Goal: Information Seeking & Learning: Check status

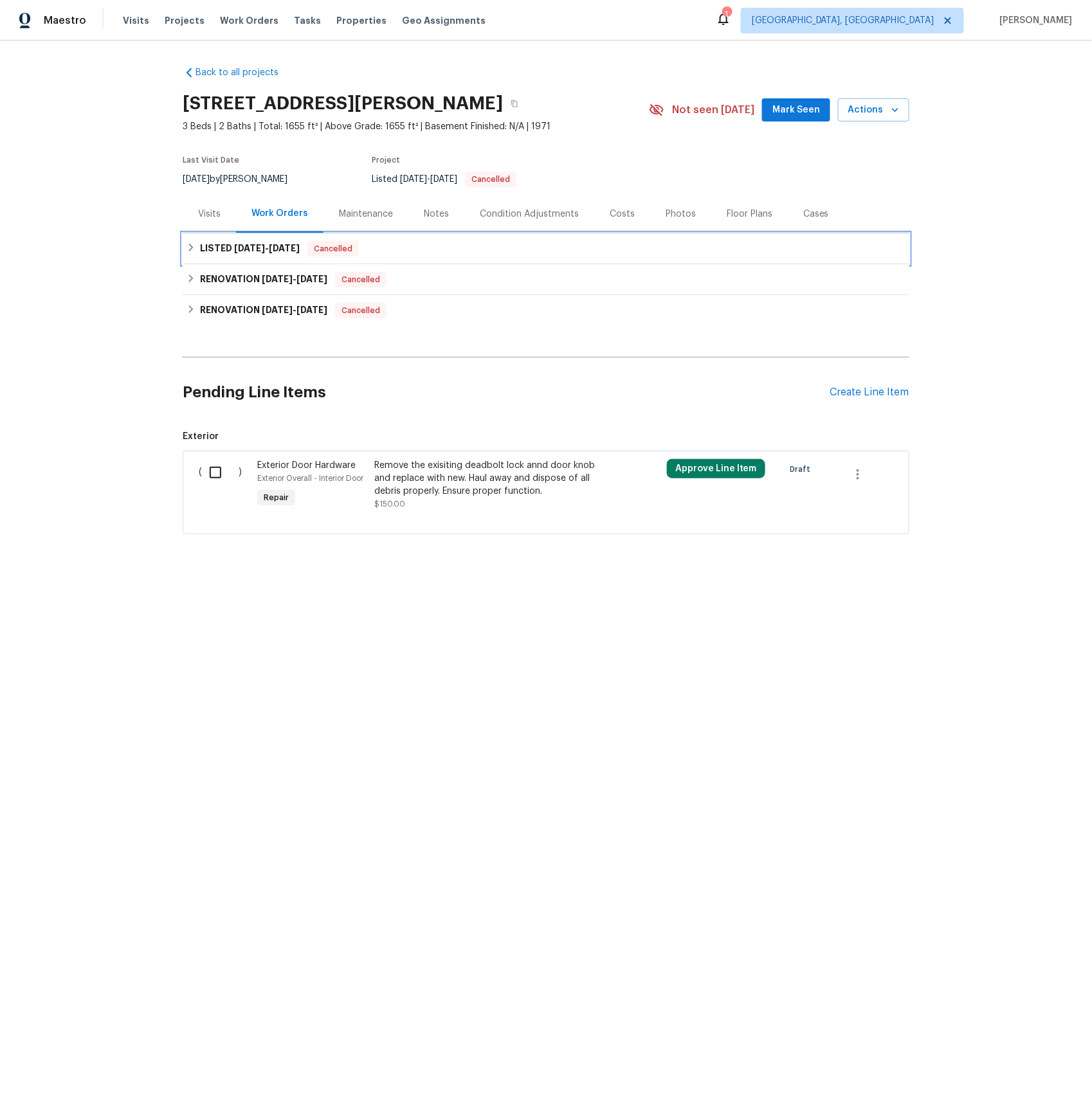
click at [234, 251] on span "[DATE]" at bounding box center [249, 248] width 31 height 9
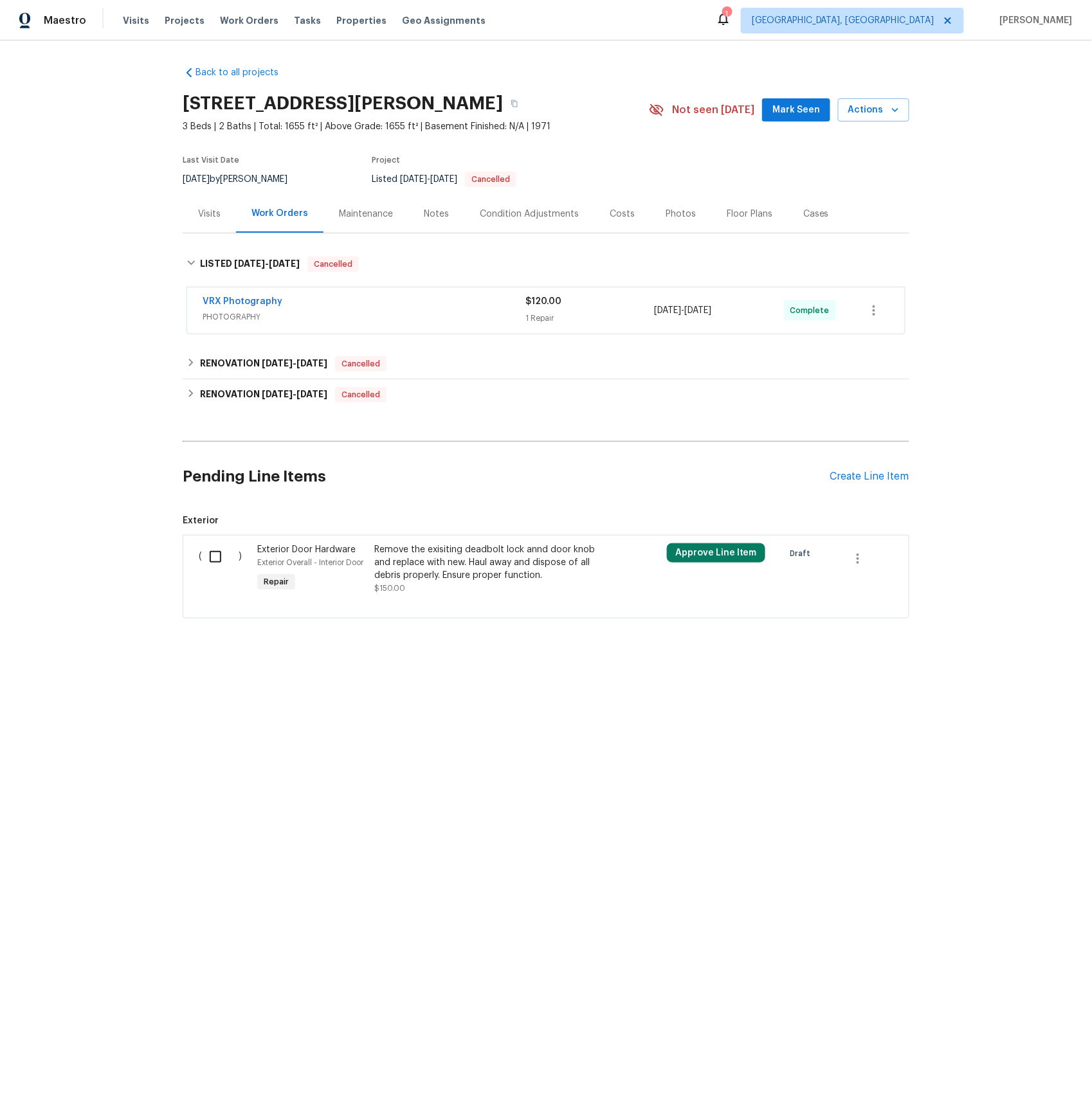
click at [209, 216] on div "Visits" at bounding box center [210, 214] width 23 height 13
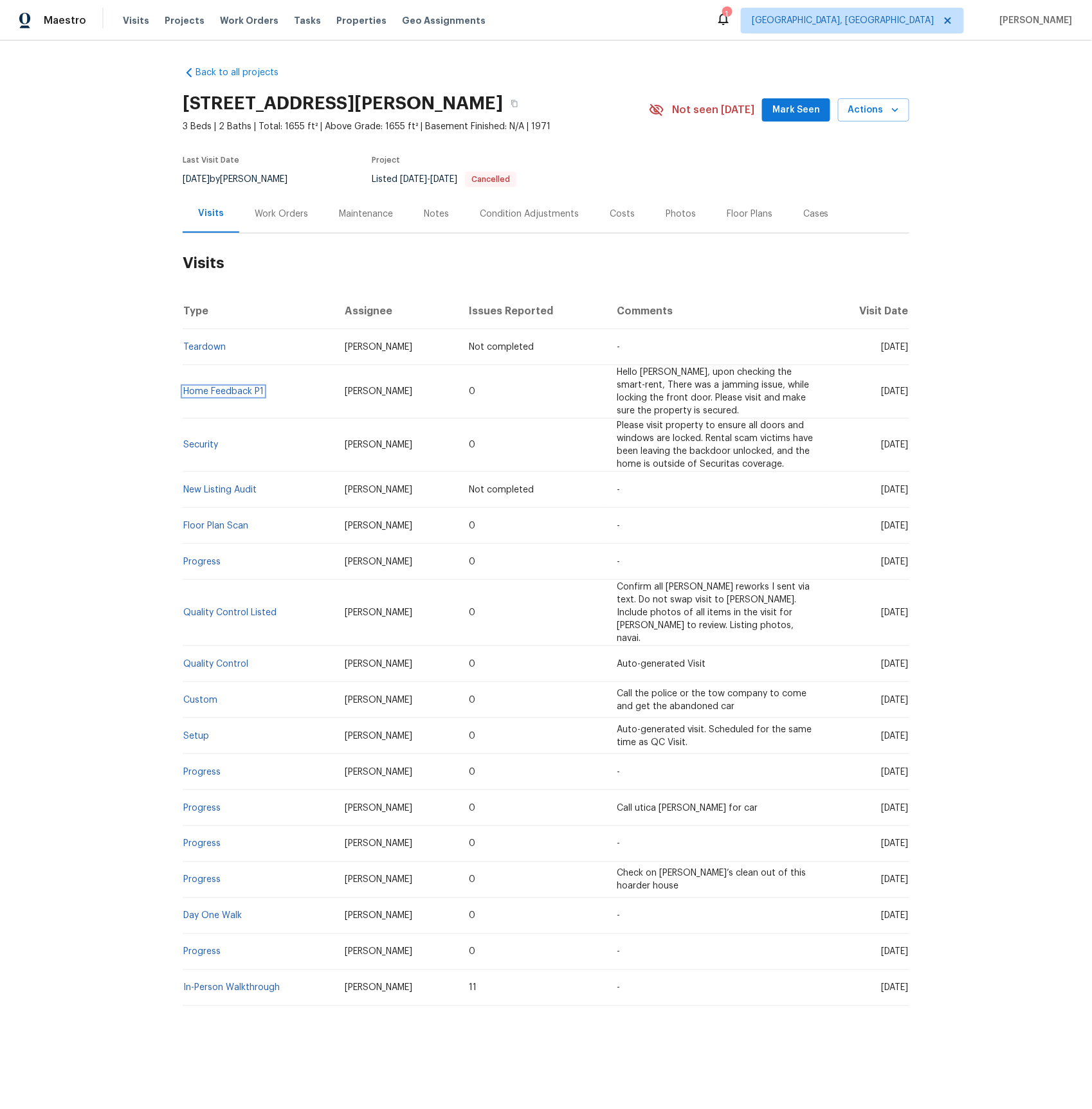
drag, startPoint x: 205, startPoint y: 390, endPoint x: 291, endPoint y: 387, distance: 86.1
click at [205, 390] on link "Home Feedback P1" at bounding box center [223, 391] width 81 height 9
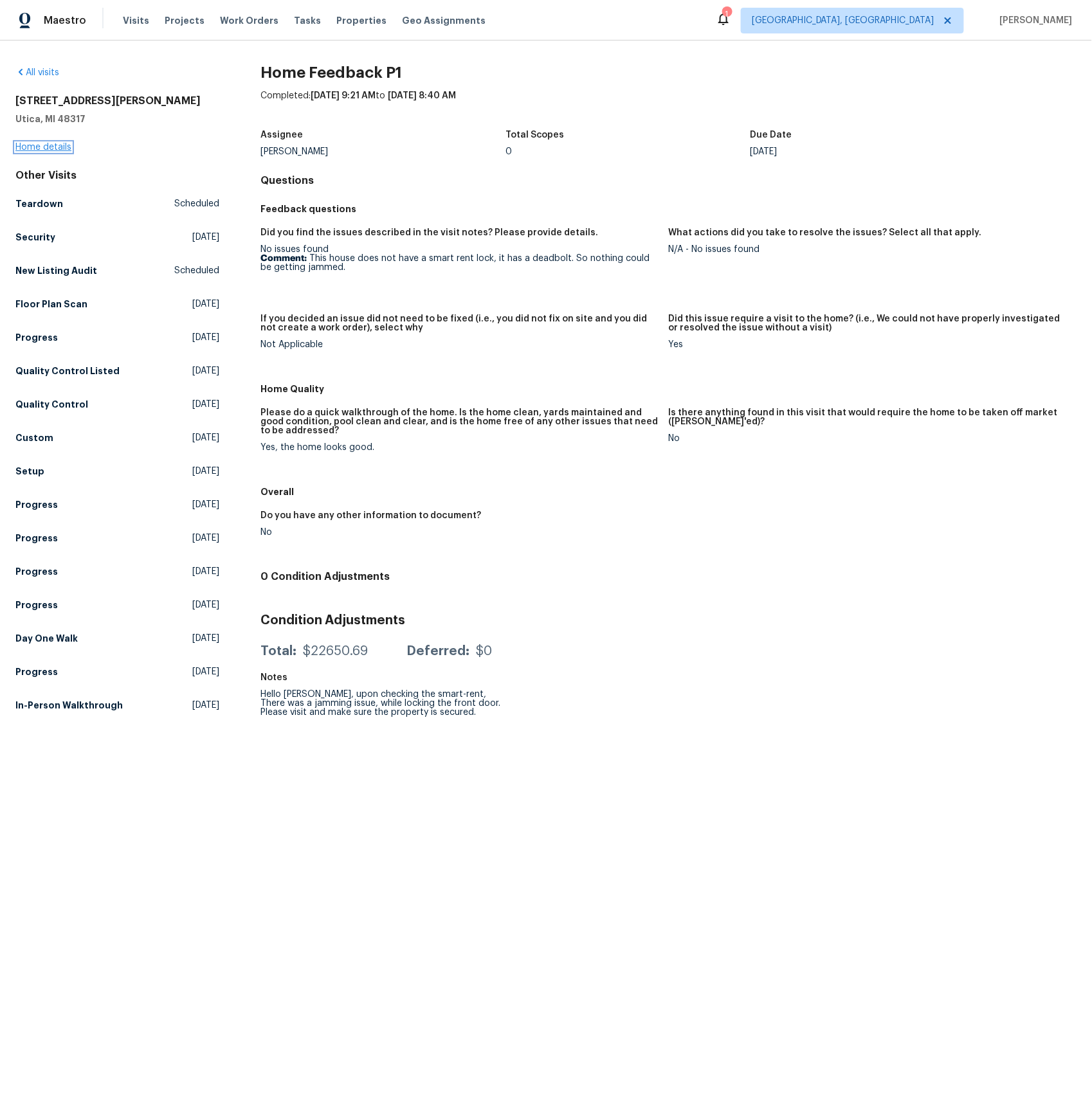
click at [23, 143] on link "Home details" at bounding box center [43, 147] width 56 height 9
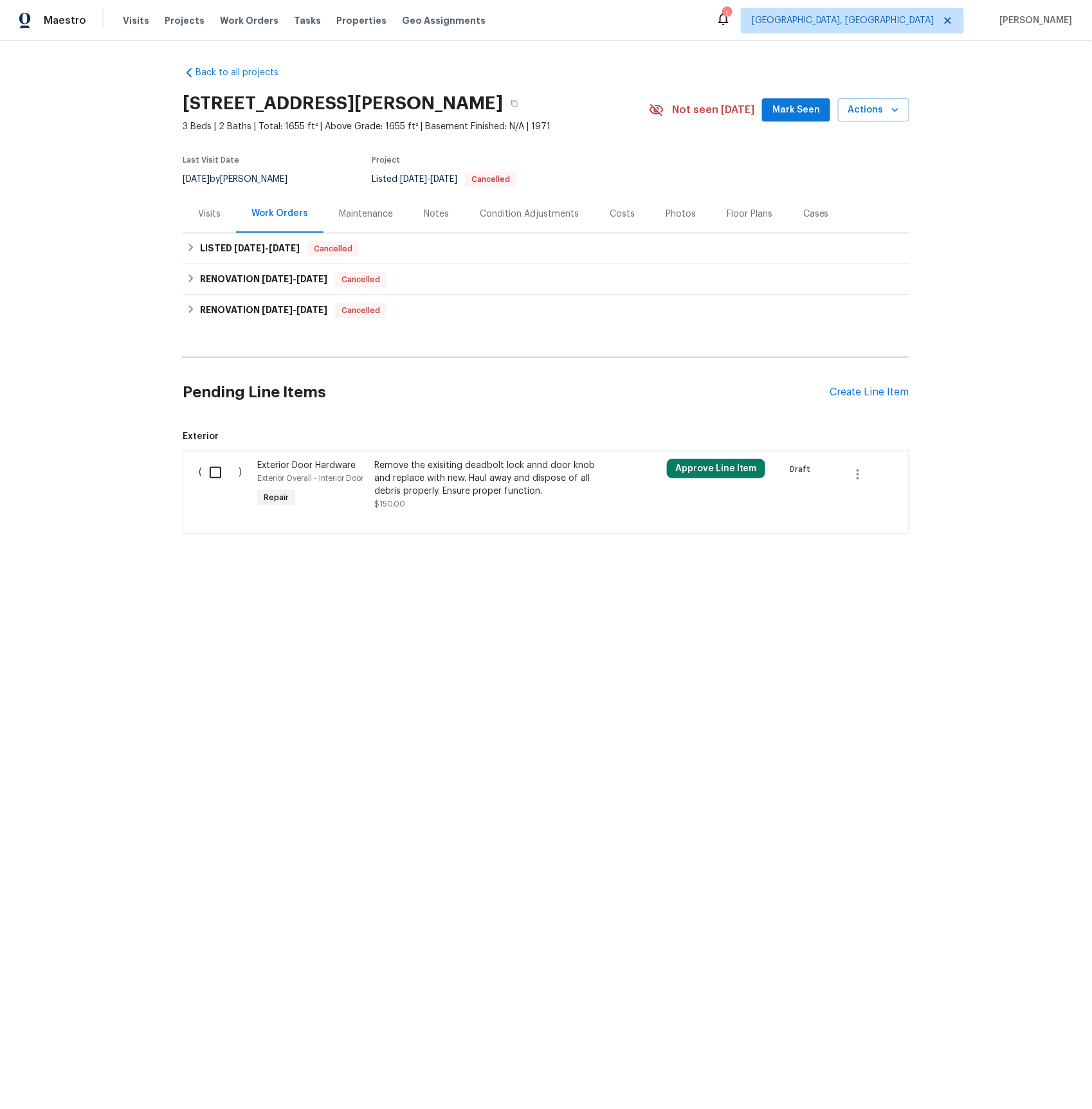
drag, startPoint x: 216, startPoint y: 210, endPoint x: 228, endPoint y: 221, distance: 16.3
click at [216, 210] on div "Visits" at bounding box center [210, 214] width 23 height 13
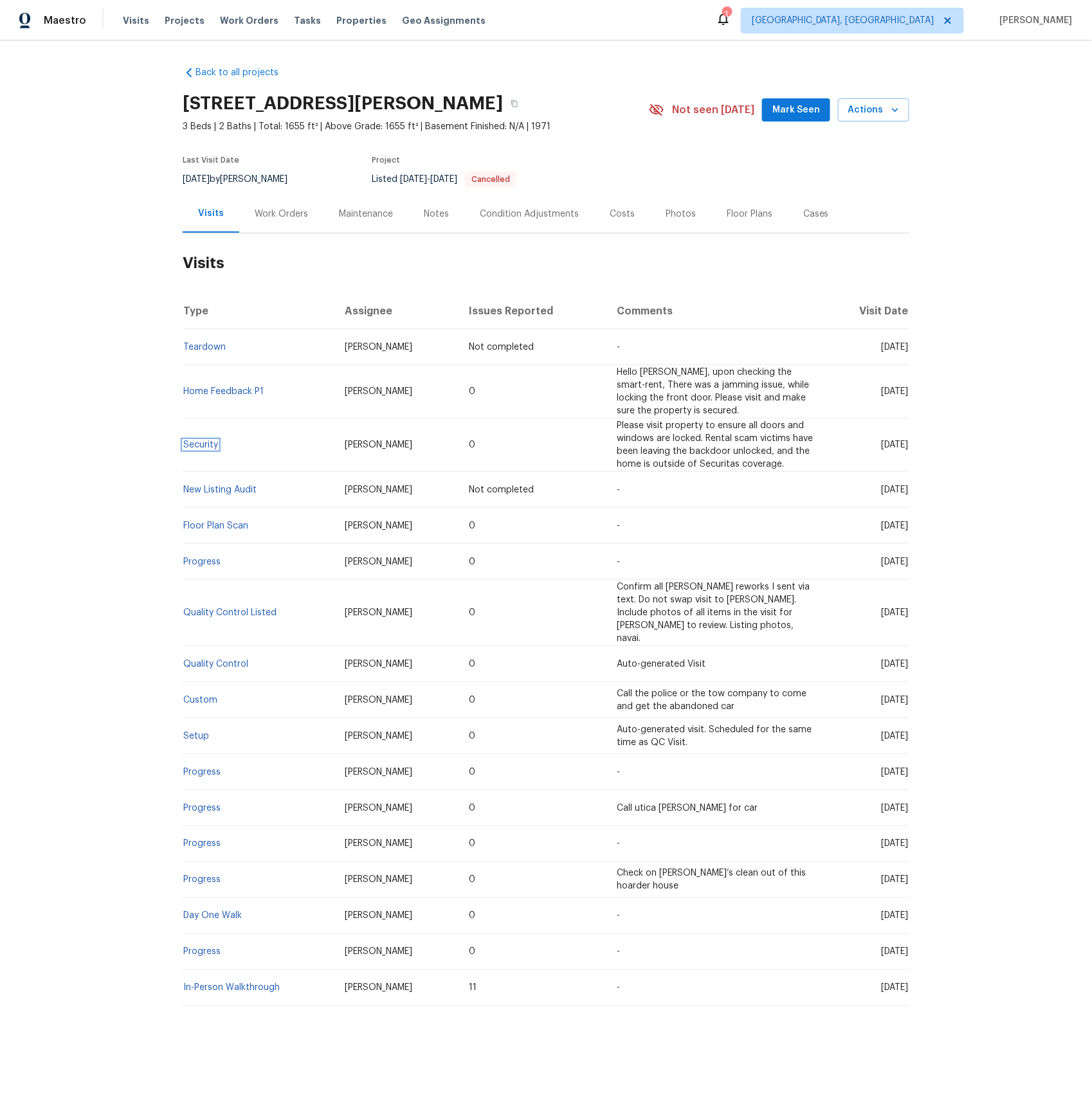
click at [202, 449] on span "Security" at bounding box center [201, 445] width 35 height 9
drag, startPoint x: 205, startPoint y: 442, endPoint x: 226, endPoint y: 438, distance: 21.4
click at [205, 442] on link "Security" at bounding box center [201, 445] width 35 height 9
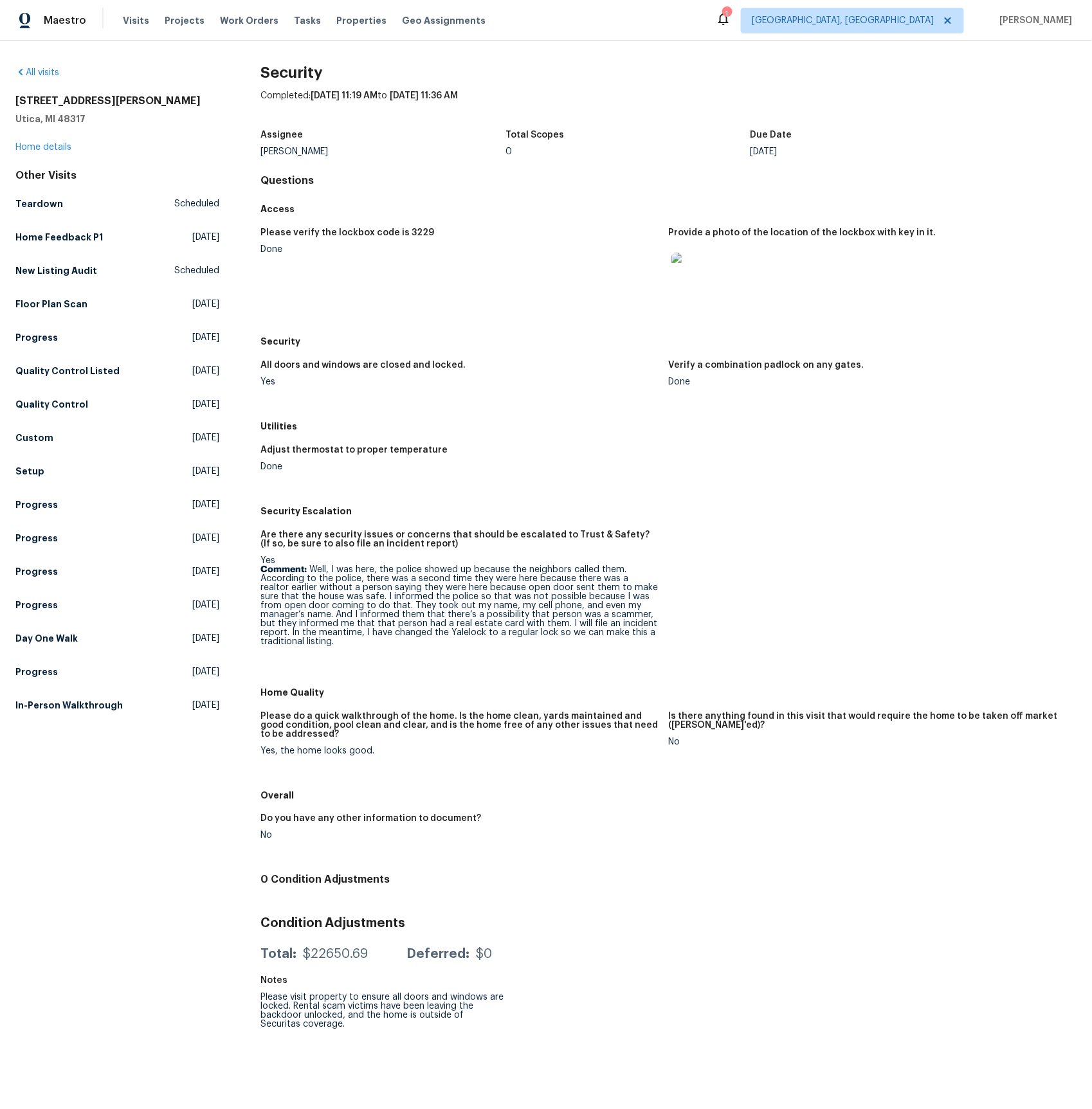
click at [688, 274] on img at bounding box center [692, 274] width 42 height 42
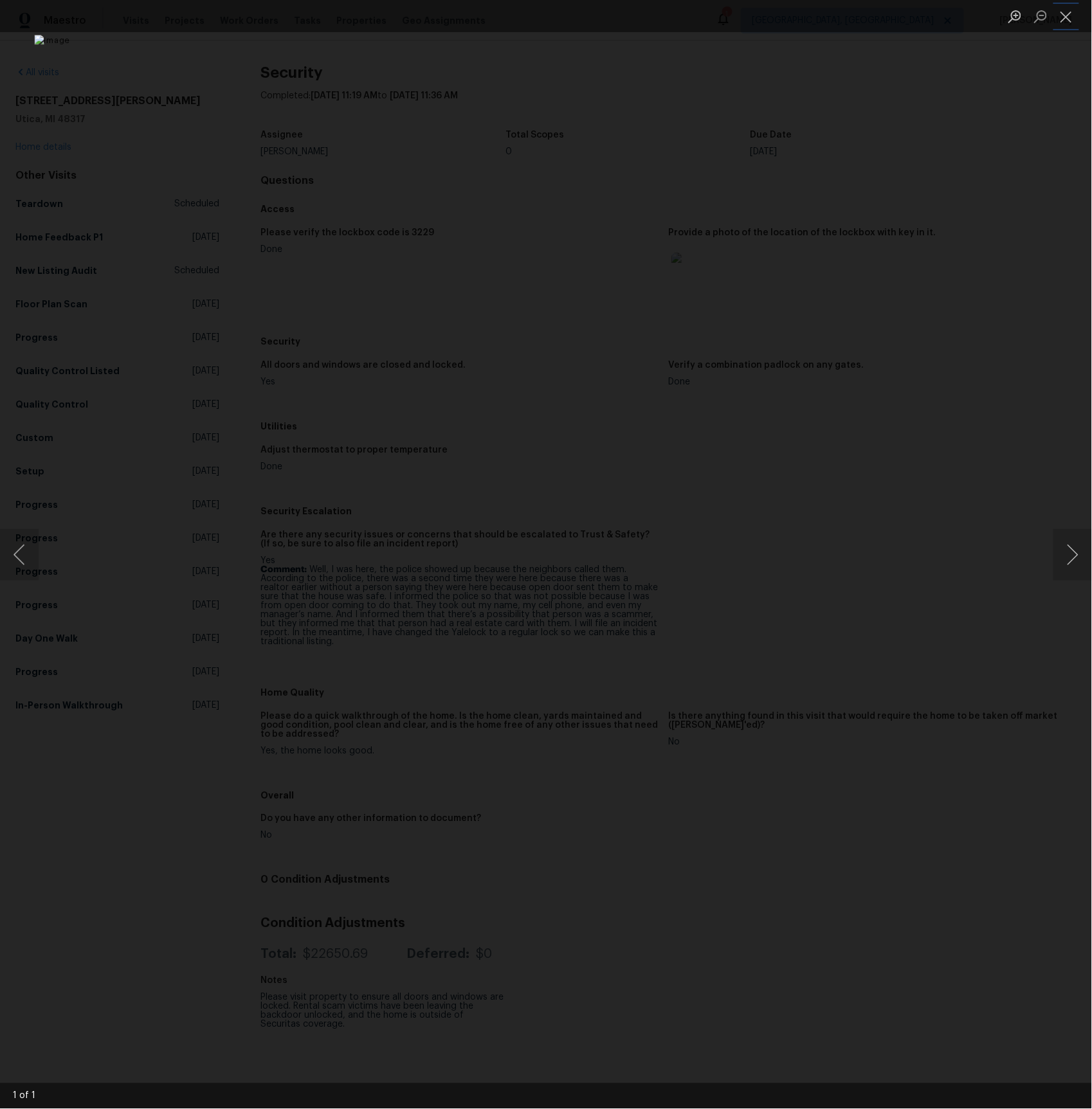
drag, startPoint x: 1072, startPoint y: 19, endPoint x: 1051, endPoint y: 36, distance: 27.0
click at [1071, 19] on button "Close lightbox" at bounding box center [1066, 16] width 26 height 23
